Goal: Contribute content: Add original content to the website for others to see

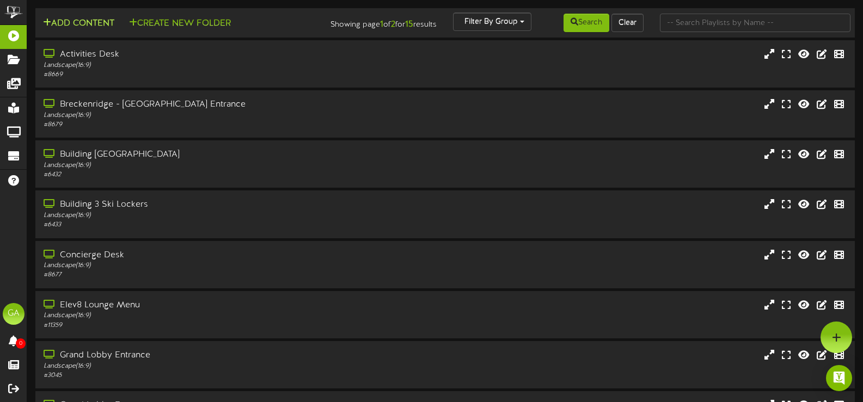
click at [102, 16] on div "Add Content Create New Folder" at bounding box center [170, 22] width 276 height 19
click at [103, 25] on button "Add Content" at bounding box center [79, 24] width 78 height 14
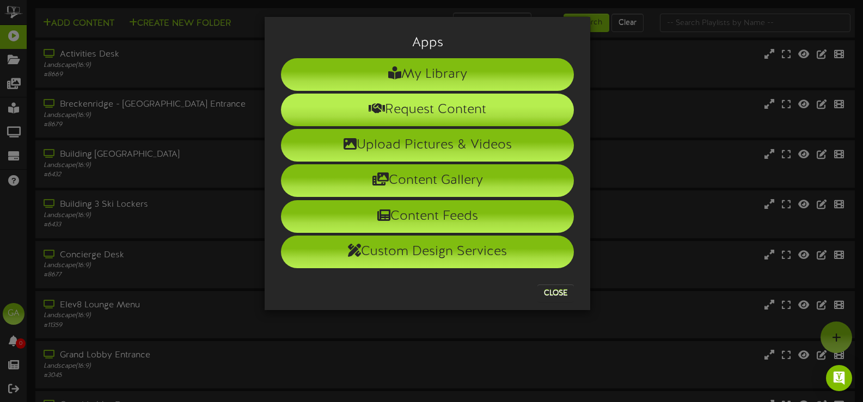
click at [438, 115] on li "Request Content" at bounding box center [427, 110] width 293 height 33
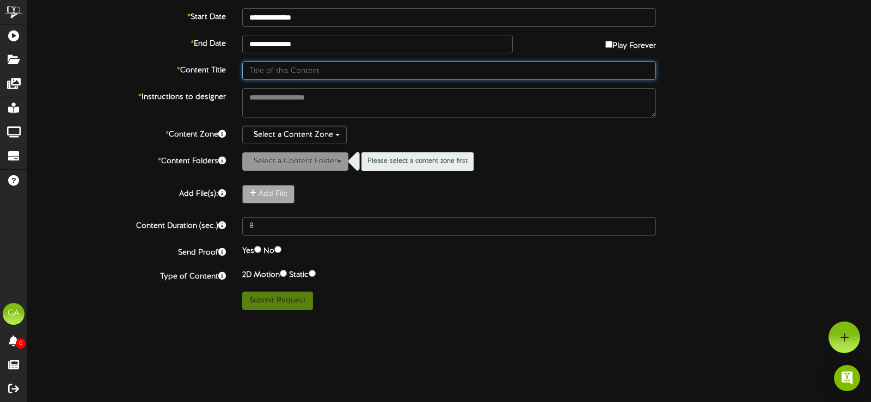
click at [382, 73] on input "text" at bounding box center [449, 71] width 414 height 19
type input "Birthday"
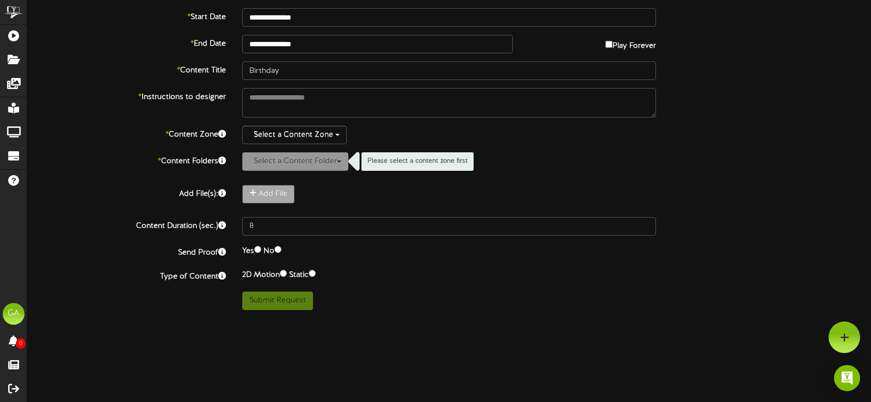
click at [450, 319] on html "ChannelValet Playlists Folders Messages My Library Groups Devices Help GA GC8 A…" at bounding box center [435, 159] width 871 height 319
click at [89, 231] on label "Content Duration (sec.)" at bounding box center [126, 224] width 215 height 15
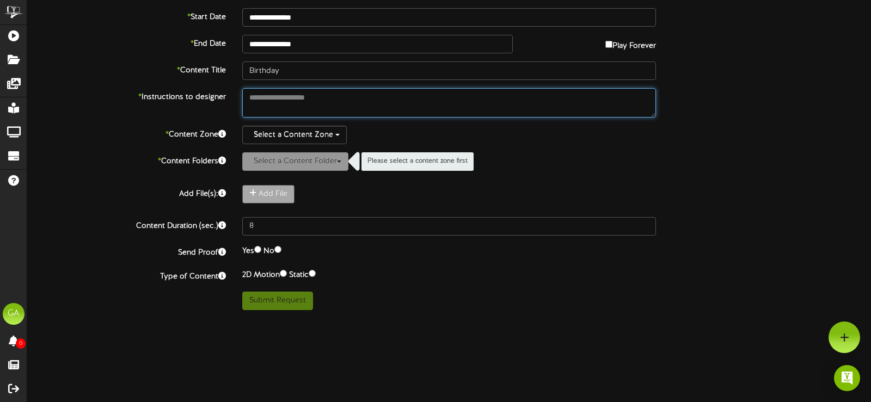
drag, startPoint x: 267, startPoint y: 96, endPoint x: 274, endPoint y: 82, distance: 16.3
click at [268, 96] on textarea at bounding box center [449, 102] width 414 height 29
paste textarea "**********"
type textarea "**********"
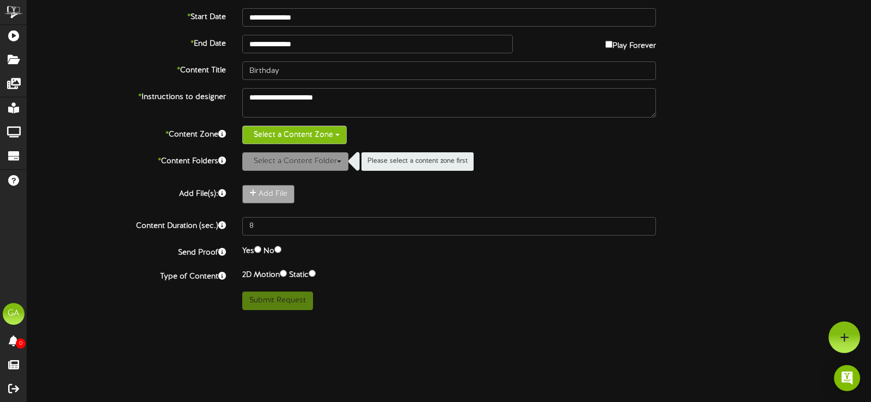
click at [296, 132] on button "Select a Content Zone" at bounding box center [294, 135] width 105 height 19
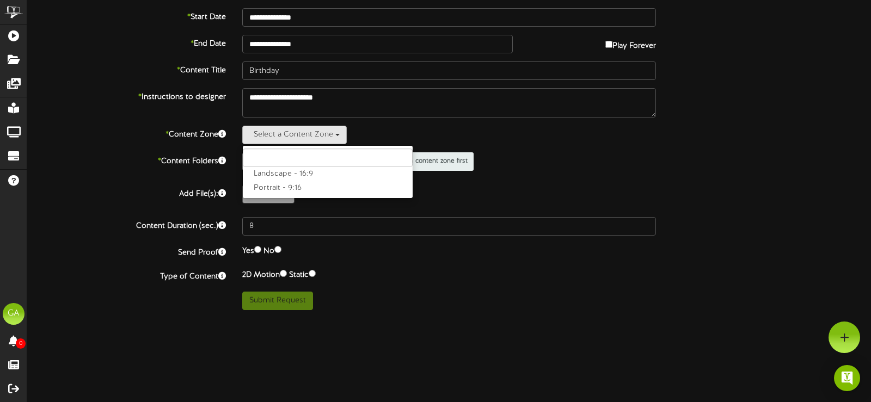
drag, startPoint x: 288, startPoint y: 175, endPoint x: 463, endPoint y: 251, distance: 191.0
click at [288, 175] on label "Landscape - 16:9" at bounding box center [328, 174] width 170 height 14
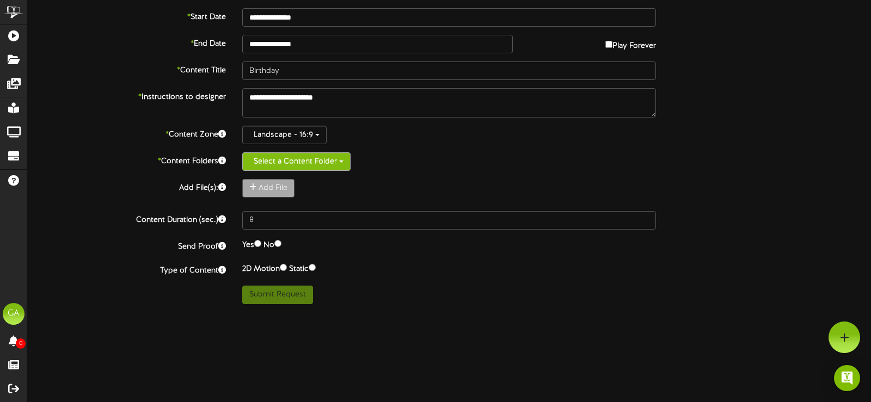
click at [332, 167] on button "Select a Content Folder" at bounding box center [296, 161] width 108 height 19
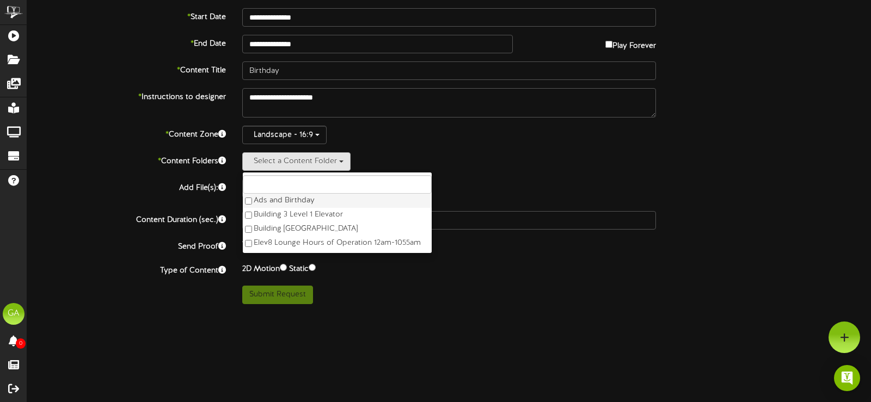
click at [304, 201] on label "Ads and Birthday" at bounding box center [337, 201] width 189 height 14
click at [527, 186] on div "Add File" at bounding box center [449, 191] width 414 height 24
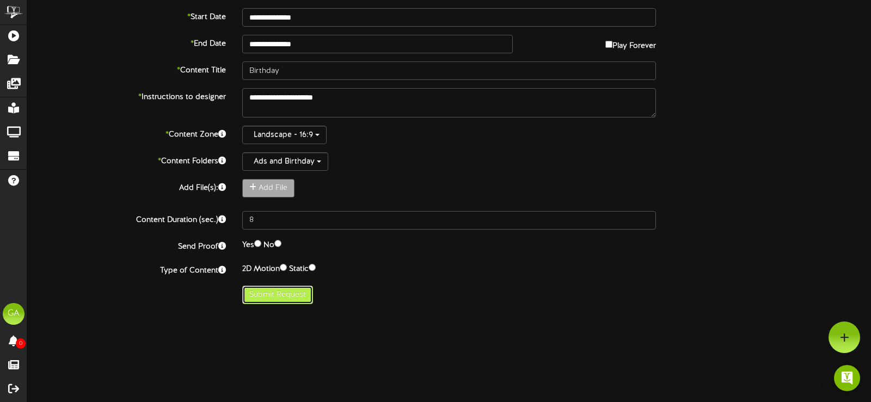
click at [289, 296] on button "Submit Request" at bounding box center [277, 295] width 71 height 19
